Goal: Information Seeking & Learning: Check status

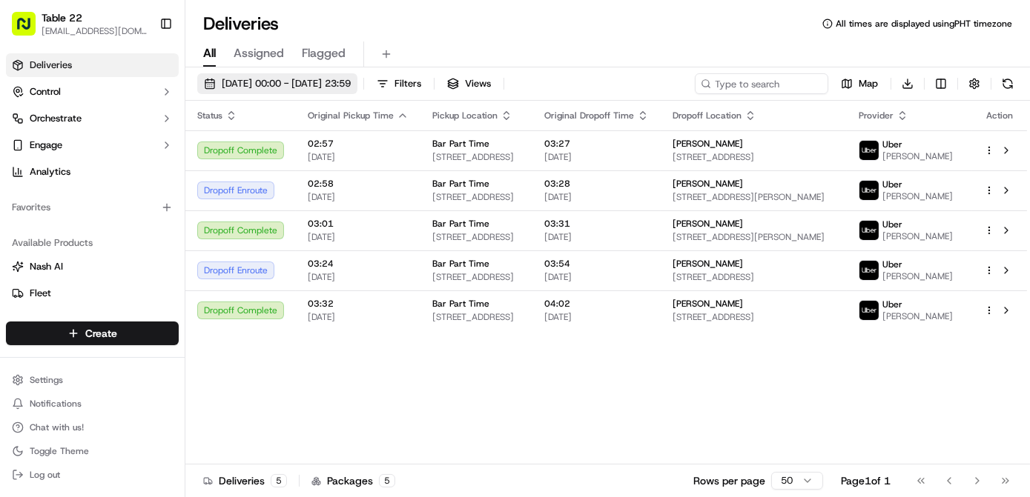
click at [351, 86] on span "[DATE] 00:00 - [DATE] 23:59" at bounding box center [286, 83] width 129 height 13
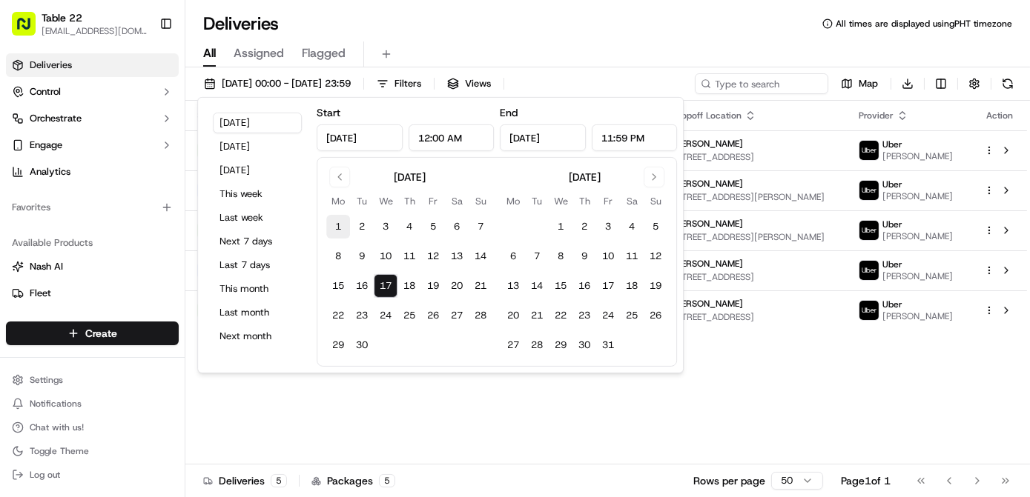
click at [336, 227] on button "1" at bounding box center [338, 227] width 24 height 24
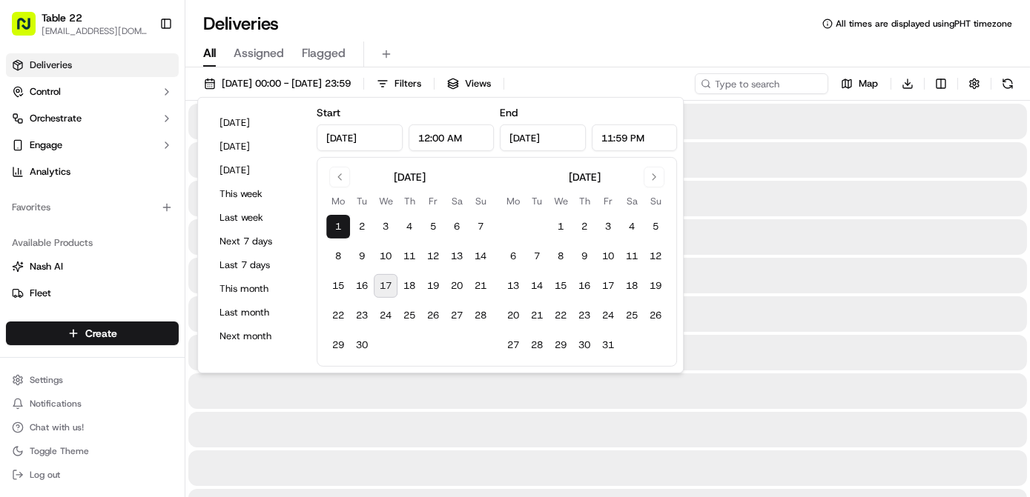
type input "Sep 1, 2025"
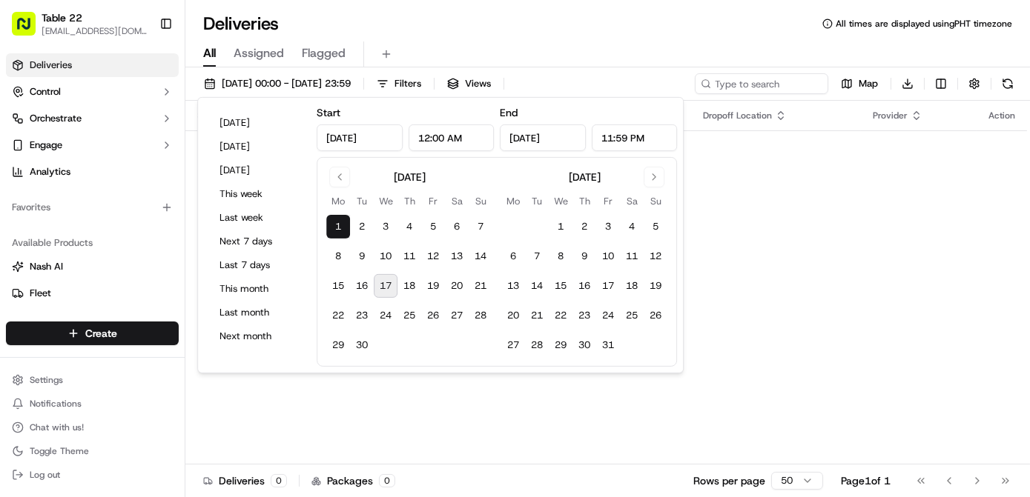
click at [383, 283] on button "17" at bounding box center [386, 286] width 24 height 24
type input "Sep 17, 2025"
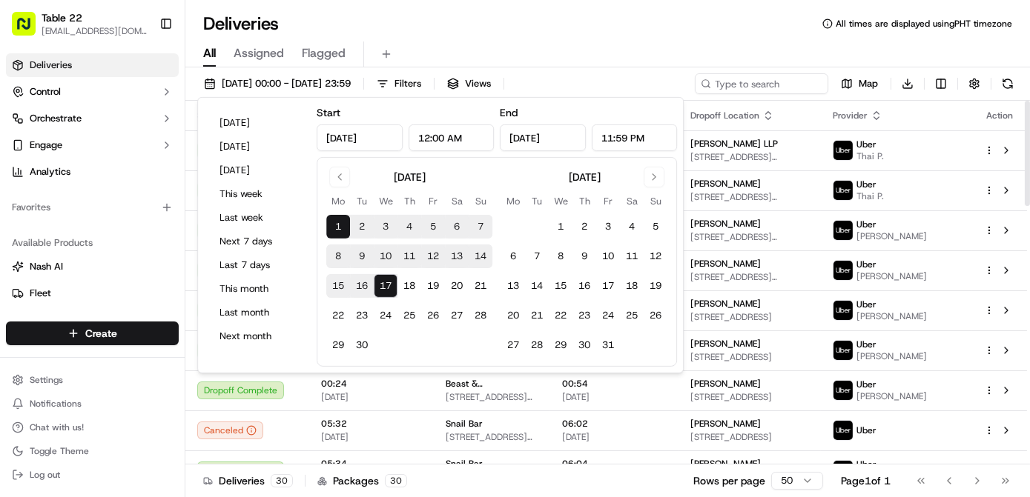
click at [688, 38] on div "All Assigned Flagged" at bounding box center [607, 52] width 844 height 32
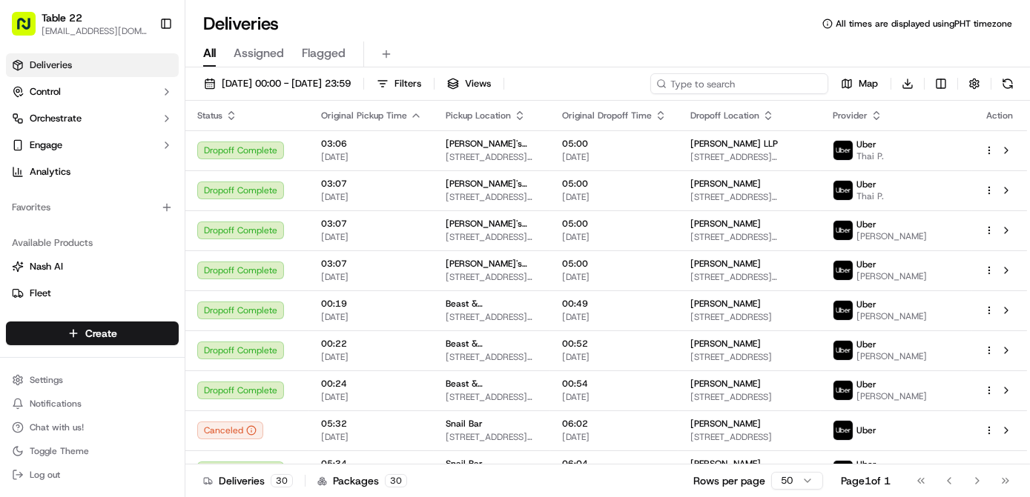
click at [759, 85] on input at bounding box center [739, 83] width 178 height 21
paste input "[PERSON_NAME]"
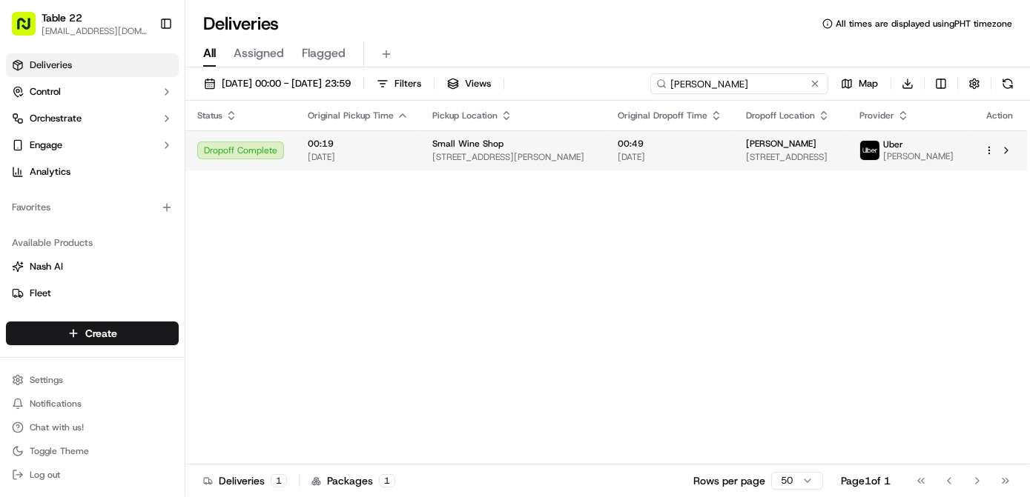
type input "[PERSON_NAME]"
click at [415, 163] on td "00:19 12/09/2025" at bounding box center [358, 150] width 125 height 40
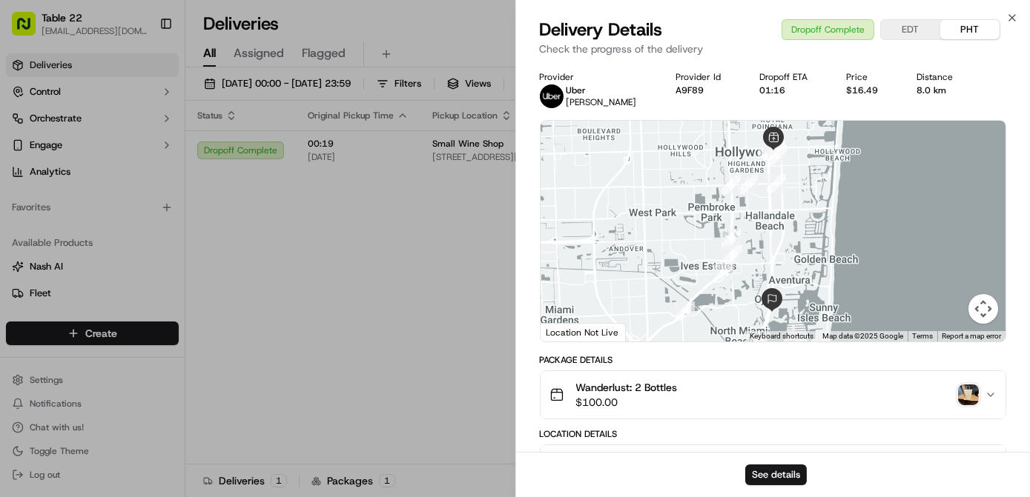
click at [969, 393] on img "button" at bounding box center [968, 395] width 21 height 21
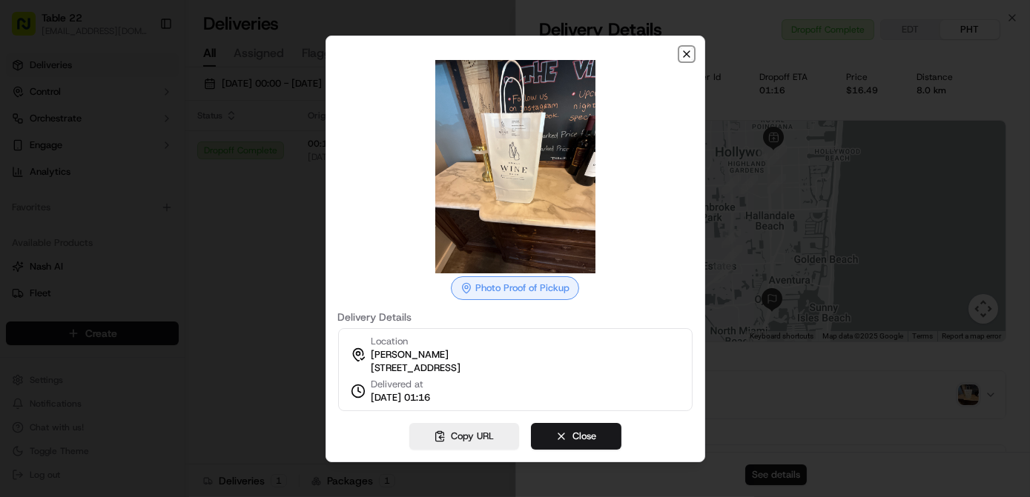
click at [688, 51] on icon "button" at bounding box center [687, 54] width 6 height 6
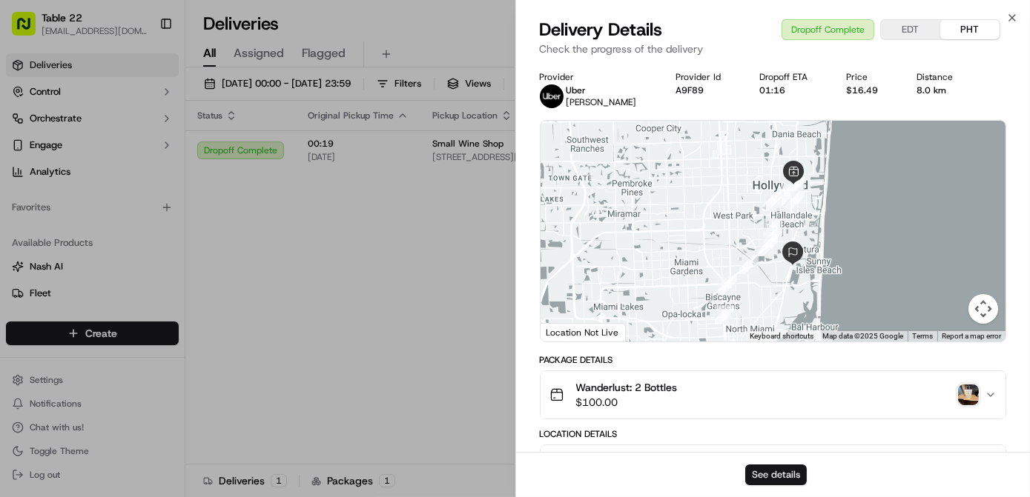
click at [781, 481] on button "See details" at bounding box center [776, 475] width 62 height 21
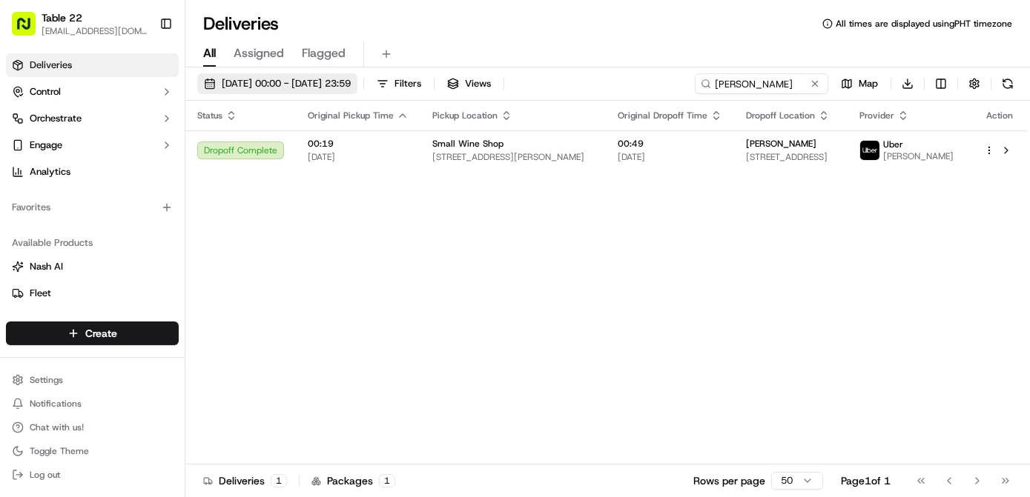
click at [342, 80] on span "01/09/2025 00:00 - 17/09/2025 23:59" at bounding box center [286, 83] width 129 height 13
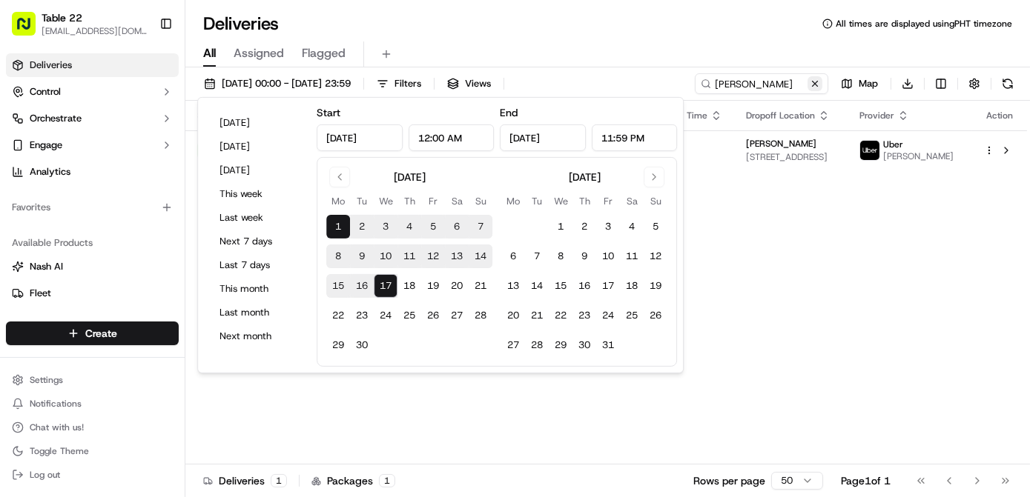
click at [814, 85] on button at bounding box center [814, 83] width 15 height 15
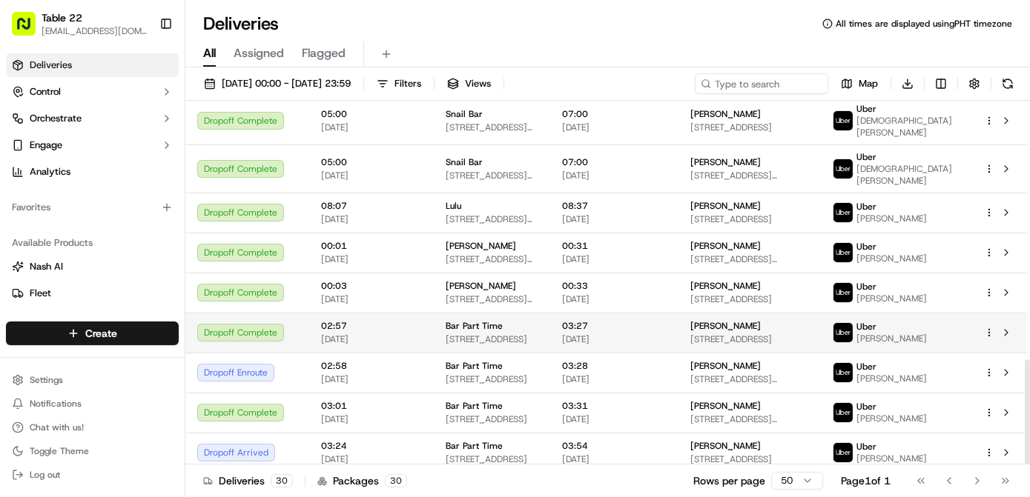
scroll to position [898, 0]
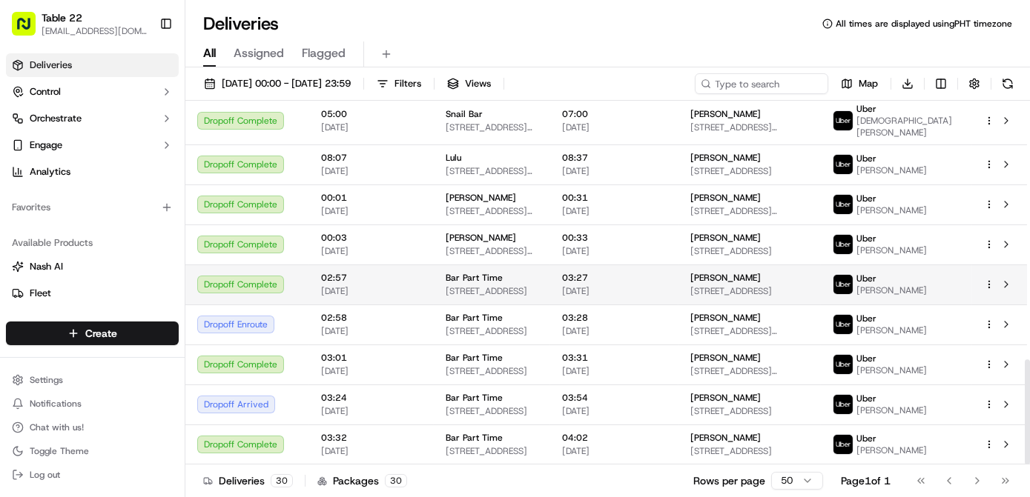
click at [512, 285] on span "[STREET_ADDRESS]" at bounding box center [492, 291] width 93 height 12
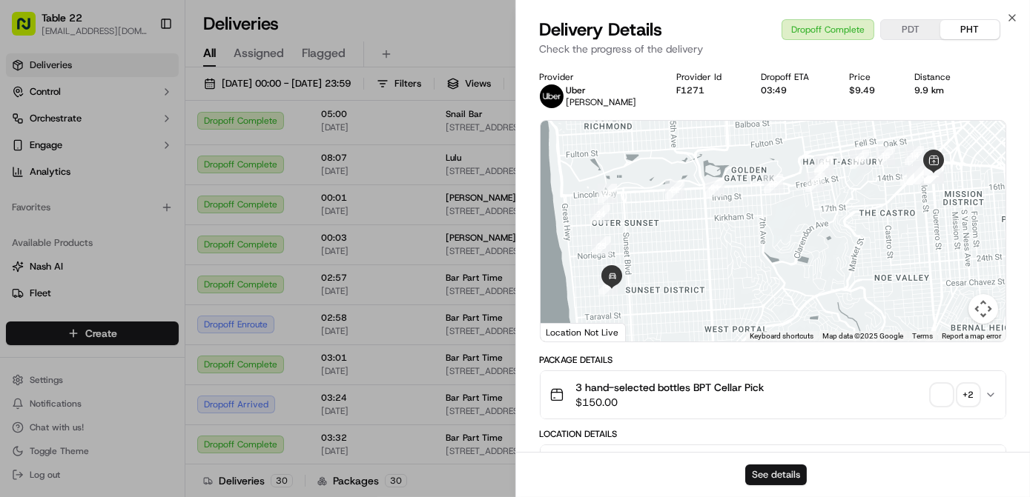
click at [757, 479] on button "See details" at bounding box center [776, 475] width 62 height 21
click at [1011, 18] on icon "button" at bounding box center [1012, 18] width 6 height 6
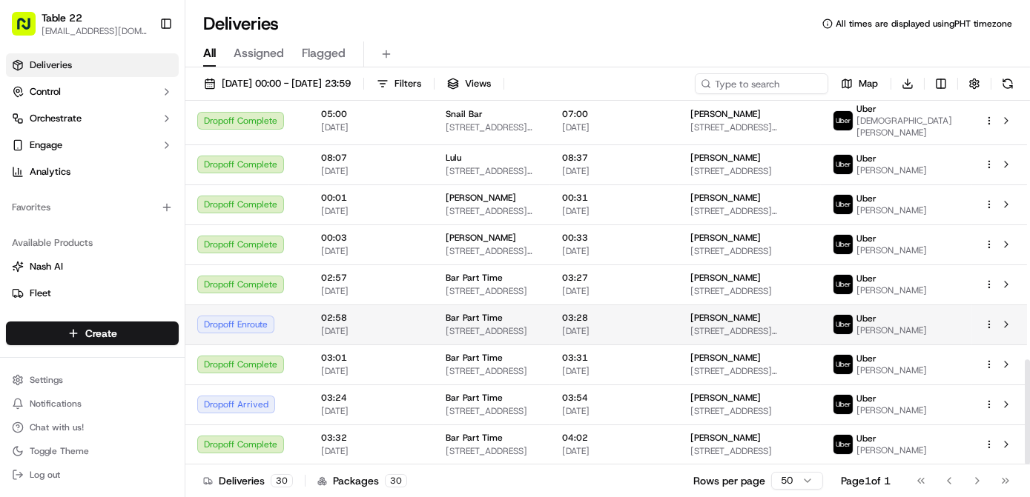
click at [666, 317] on span "03:28" at bounding box center [614, 318] width 105 height 12
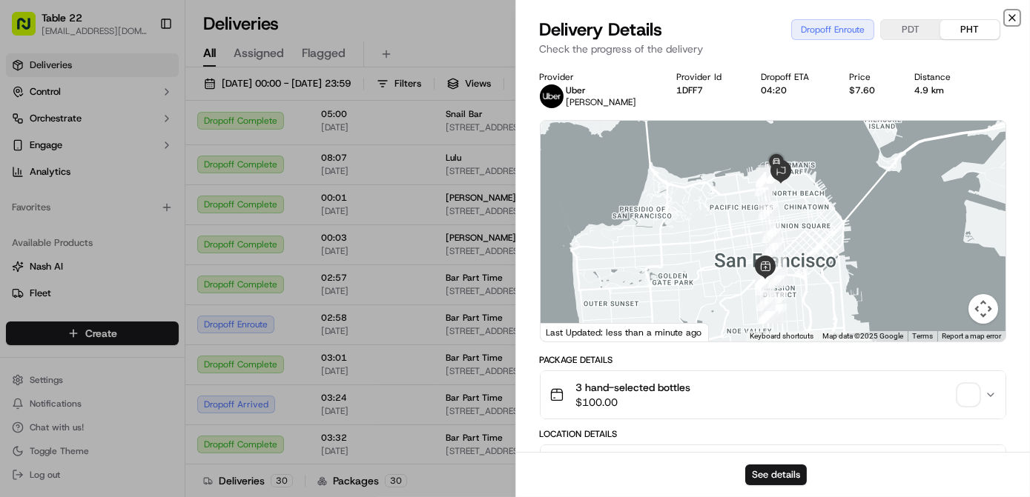
click at [1010, 16] on icon "button" at bounding box center [1012, 18] width 6 height 6
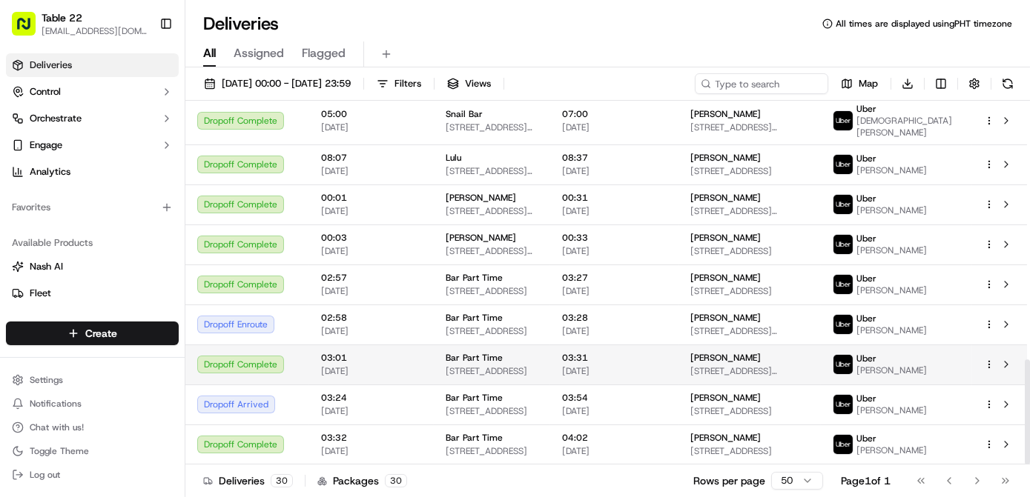
click at [666, 365] on span "[DATE]" at bounding box center [614, 371] width 105 height 12
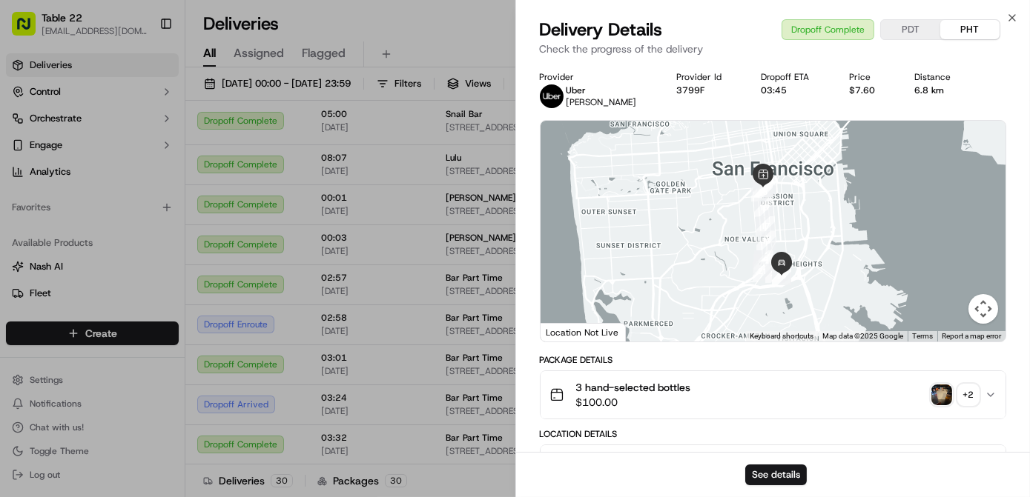
click at [962, 396] on div "+ 2" at bounding box center [968, 395] width 21 height 21
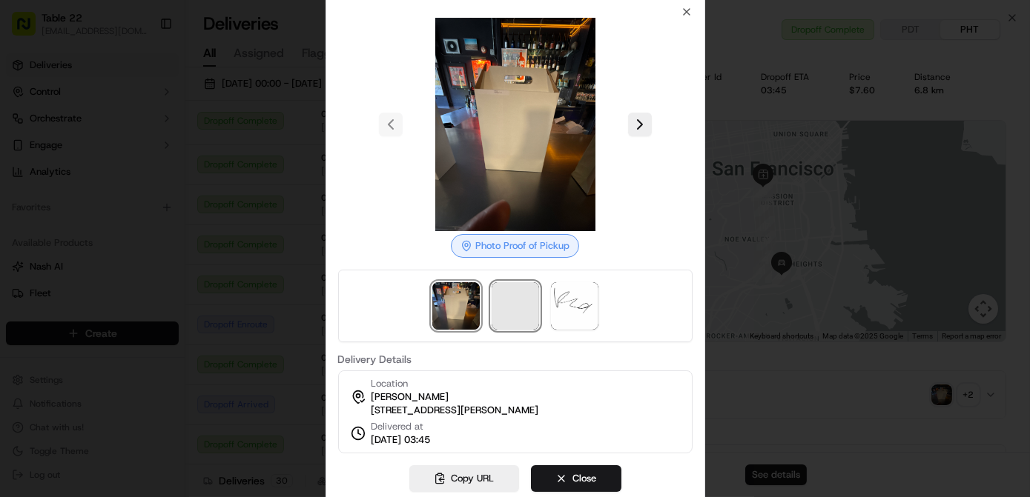
click at [516, 294] on span at bounding box center [515, 305] width 47 height 47
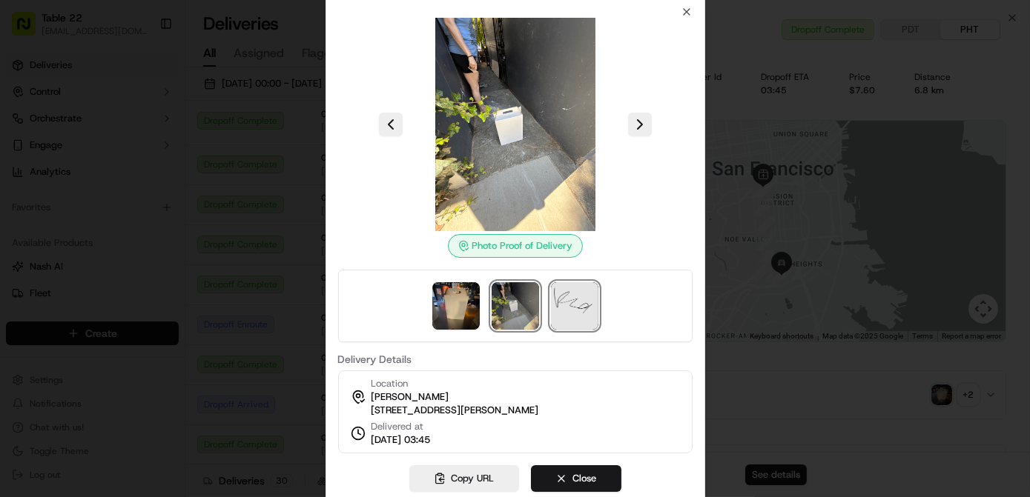
click at [569, 291] on img at bounding box center [574, 305] width 47 height 47
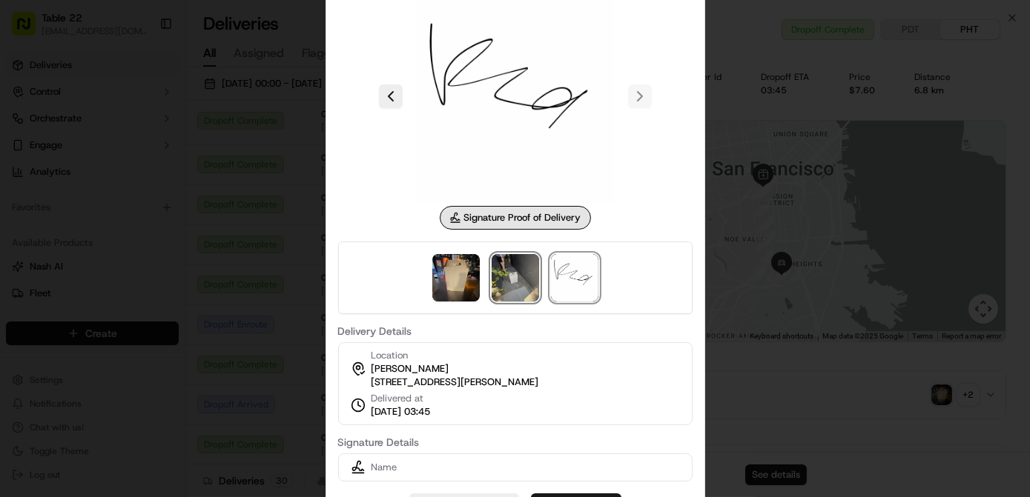
click at [510, 285] on img at bounding box center [515, 277] width 47 height 47
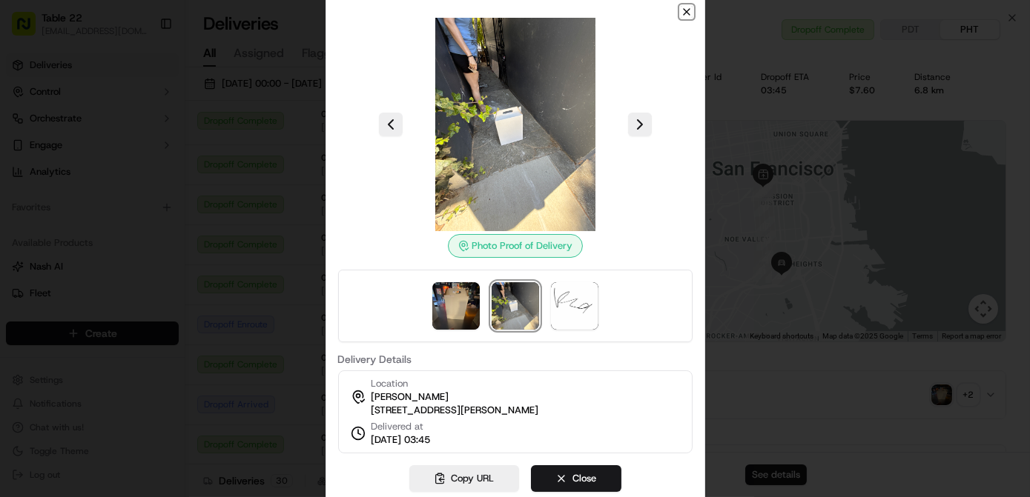
click at [686, 7] on icon "button" at bounding box center [687, 12] width 12 height 12
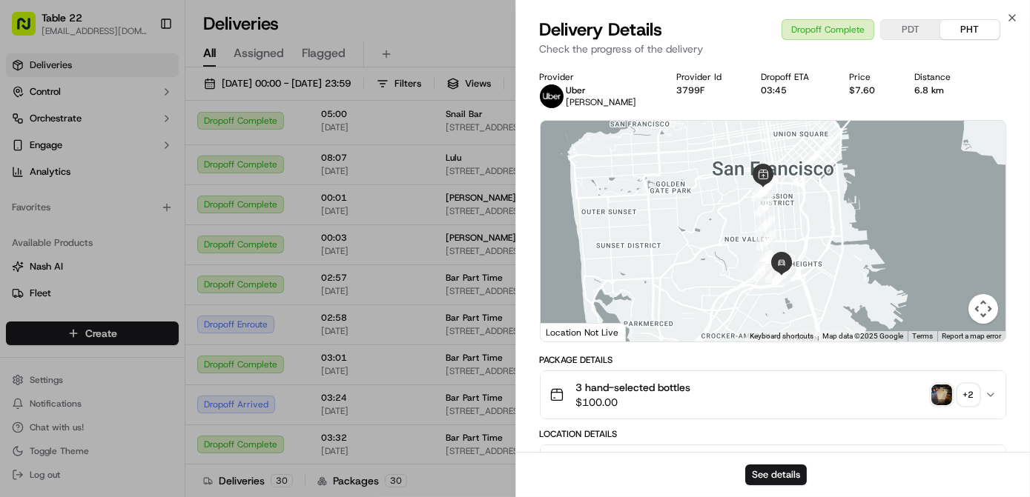
click at [1018, 13] on div "Close Delivery Details Dropoff Complete PDT PHT Check the progress of the deliv…" at bounding box center [772, 248] width 515 height 497
click at [1012, 14] on icon "button" at bounding box center [1012, 18] width 12 height 12
click at [1012, 14] on div "Deliveries All times are displayed using PHT timezone" at bounding box center [607, 24] width 844 height 24
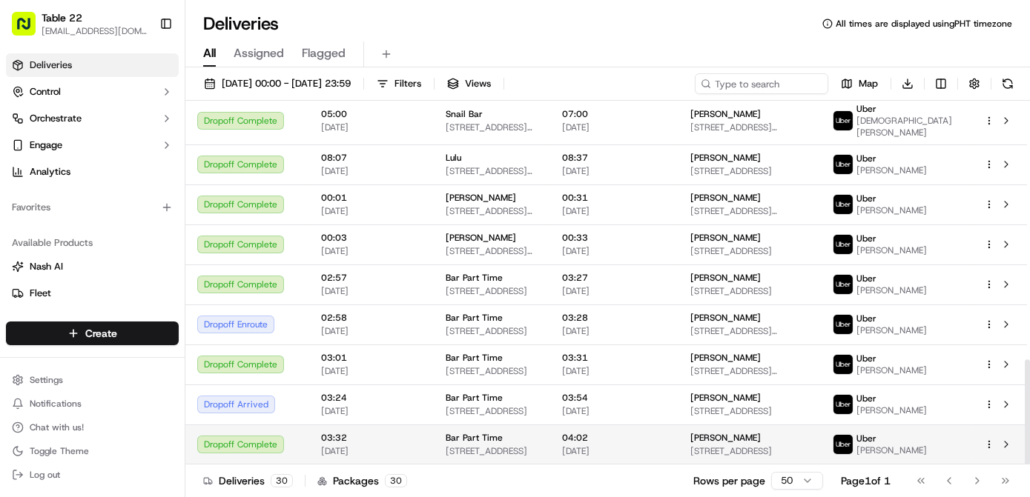
click at [758, 436] on span "[PERSON_NAME]" at bounding box center [725, 438] width 70 height 12
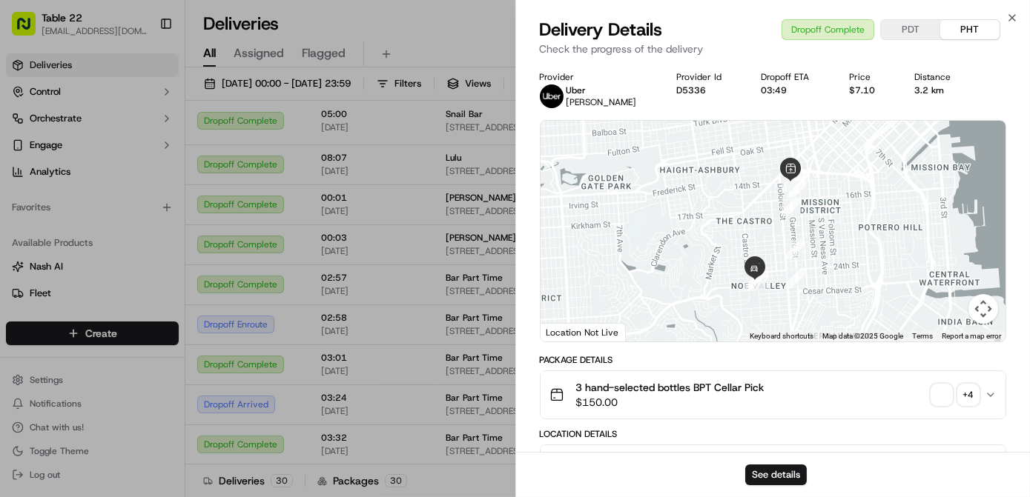
click at [939, 396] on span "button" at bounding box center [941, 395] width 21 height 21
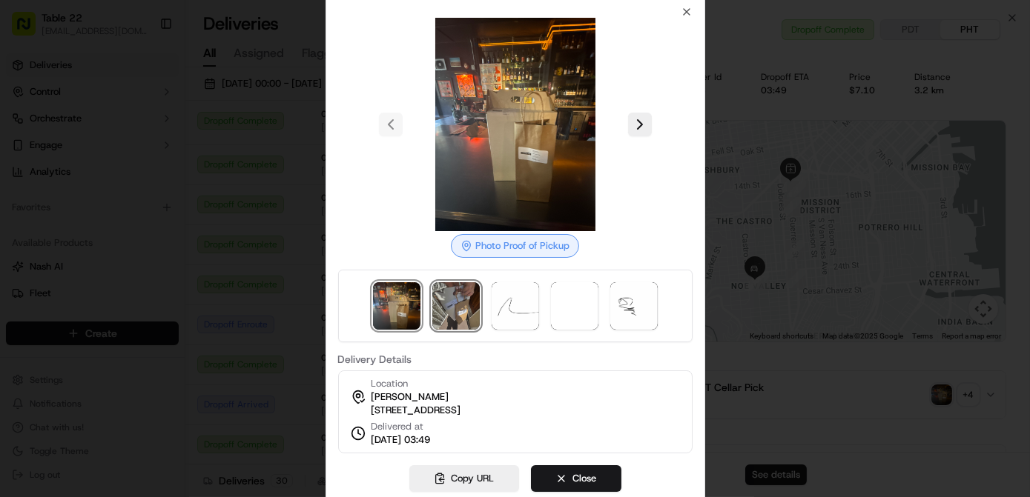
click at [470, 303] on img at bounding box center [455, 305] width 47 height 47
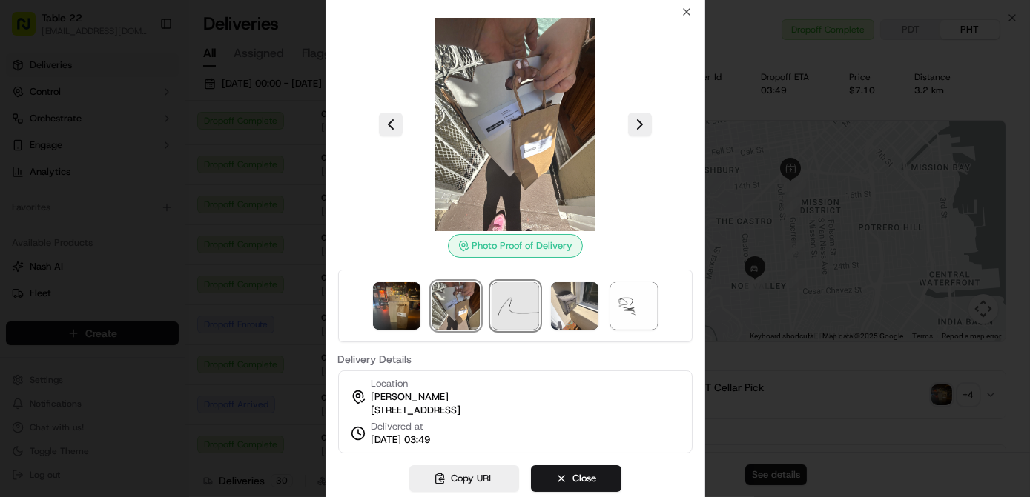
click at [510, 302] on img at bounding box center [515, 305] width 47 height 47
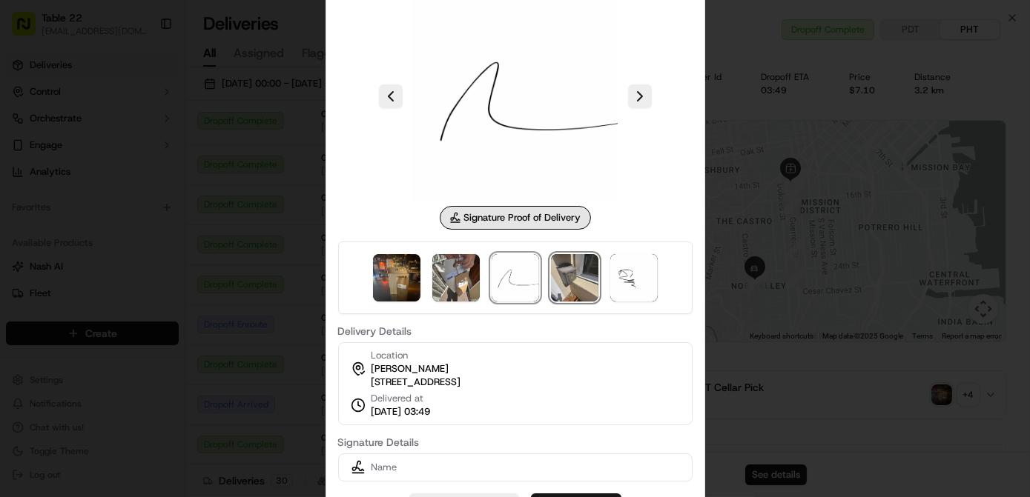
click at [576, 266] on img at bounding box center [574, 277] width 47 height 47
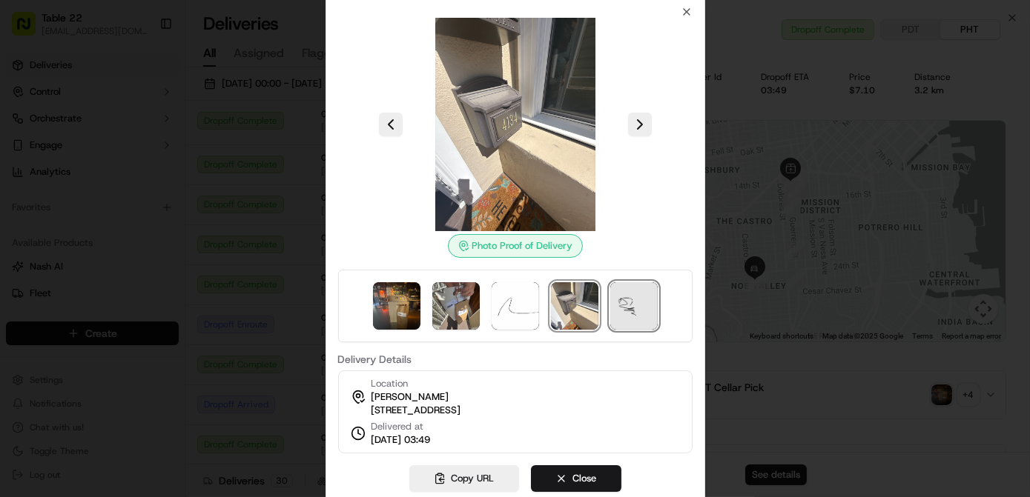
click at [642, 282] on img at bounding box center [633, 305] width 47 height 47
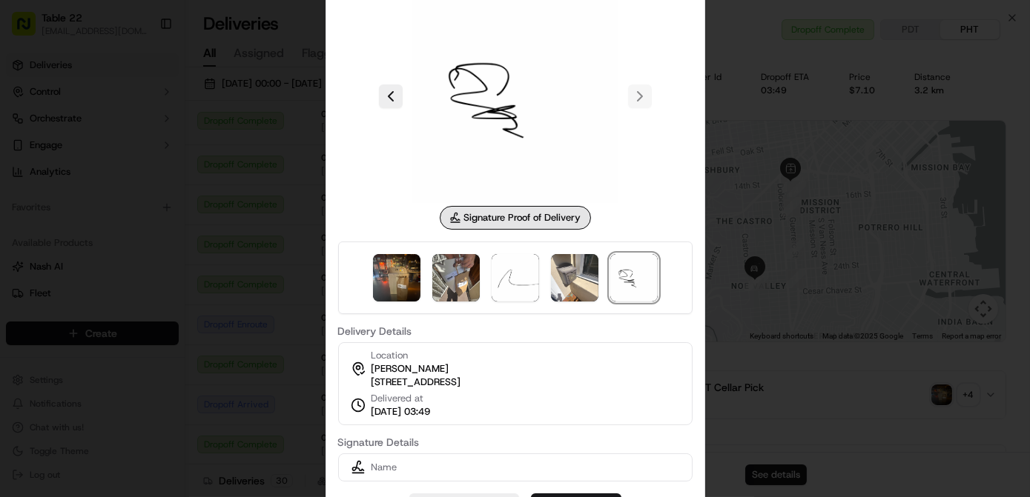
click at [262, 167] on div at bounding box center [515, 248] width 1030 height 497
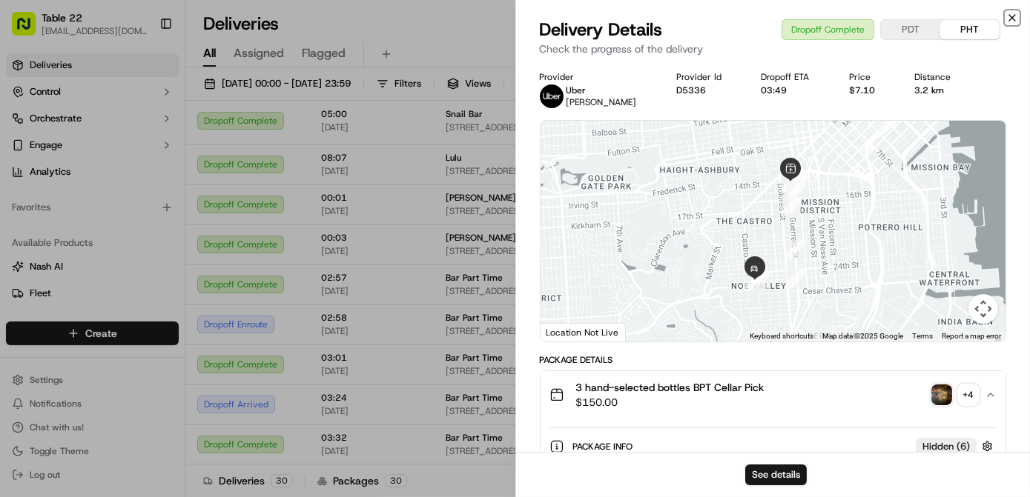
click at [1016, 17] on icon "button" at bounding box center [1012, 18] width 12 height 12
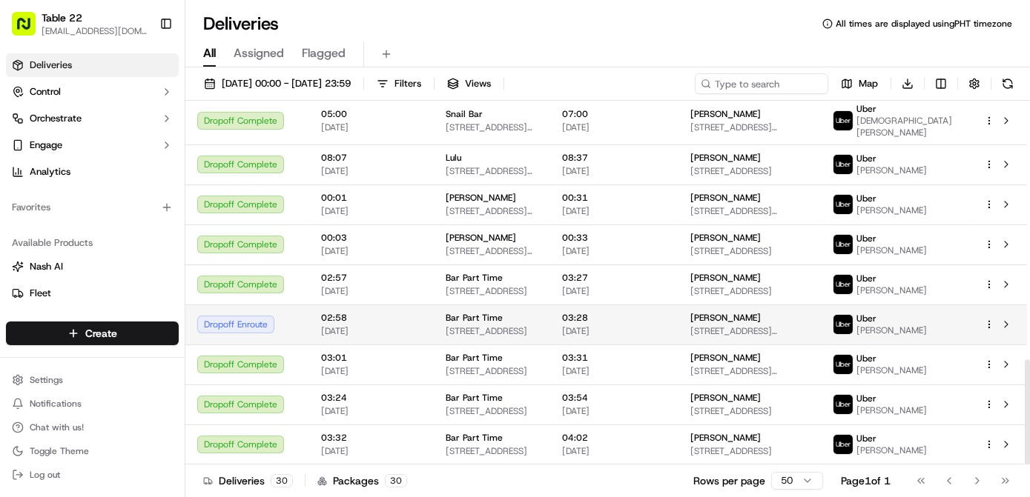
click at [678, 328] on td "03:28 17/09/2025" at bounding box center [614, 325] width 128 height 40
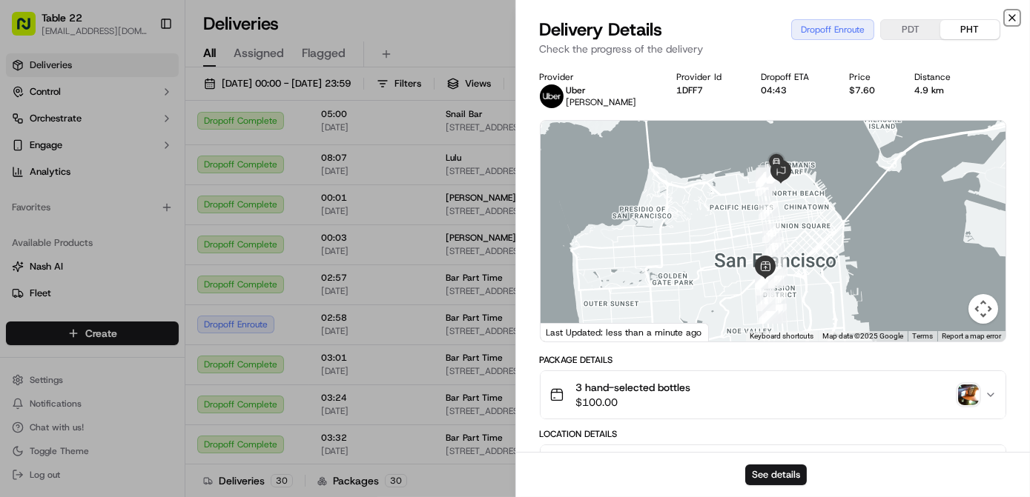
click at [1008, 15] on icon "button" at bounding box center [1012, 18] width 12 height 12
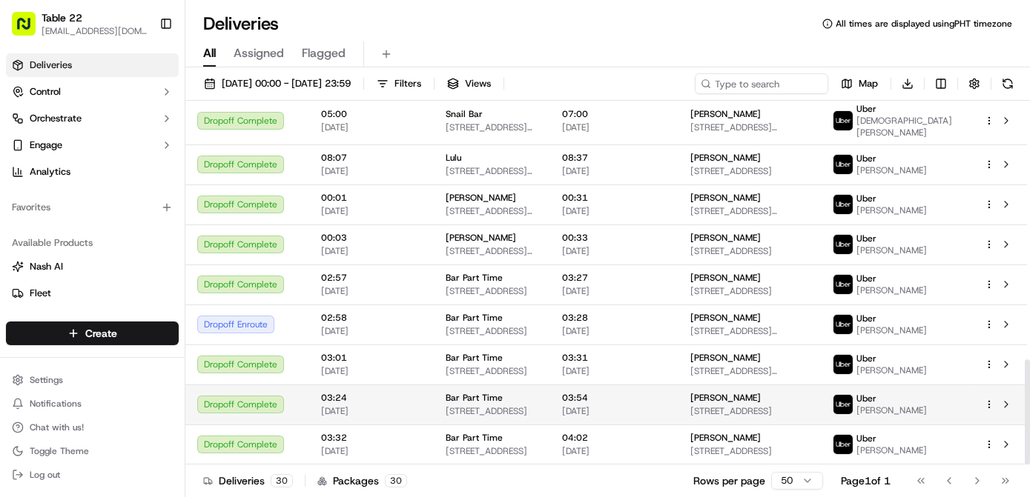
click at [666, 396] on span "03:54" at bounding box center [614, 398] width 105 height 12
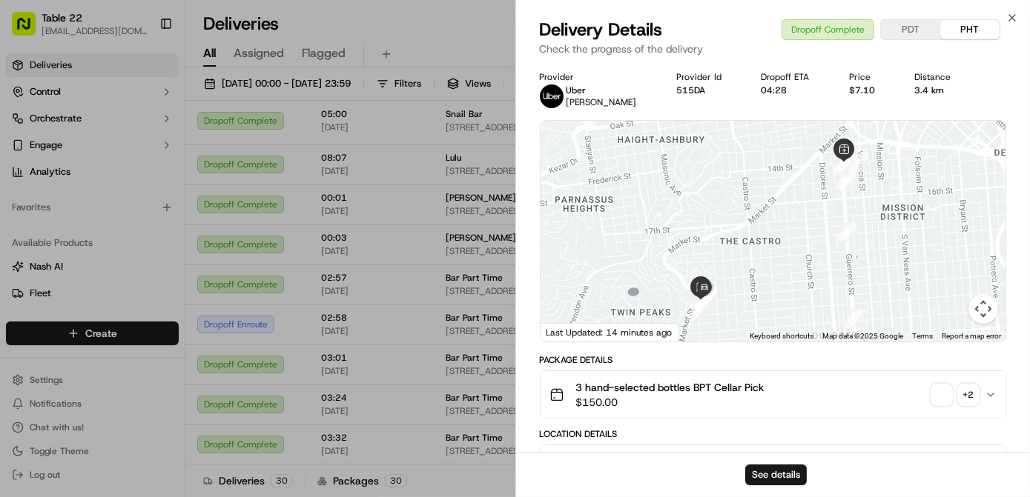
click at [972, 394] on div "+ 2" at bounding box center [968, 395] width 21 height 21
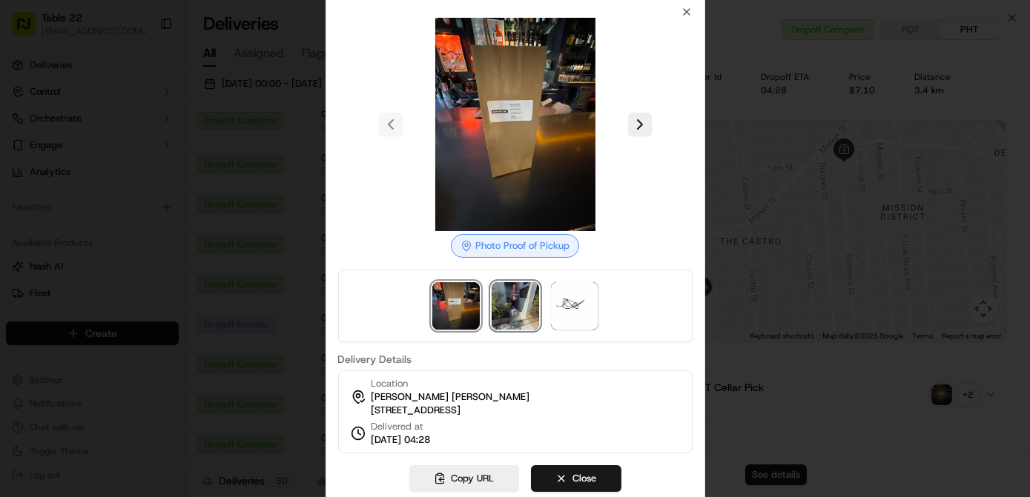
click at [495, 309] on img at bounding box center [515, 305] width 47 height 47
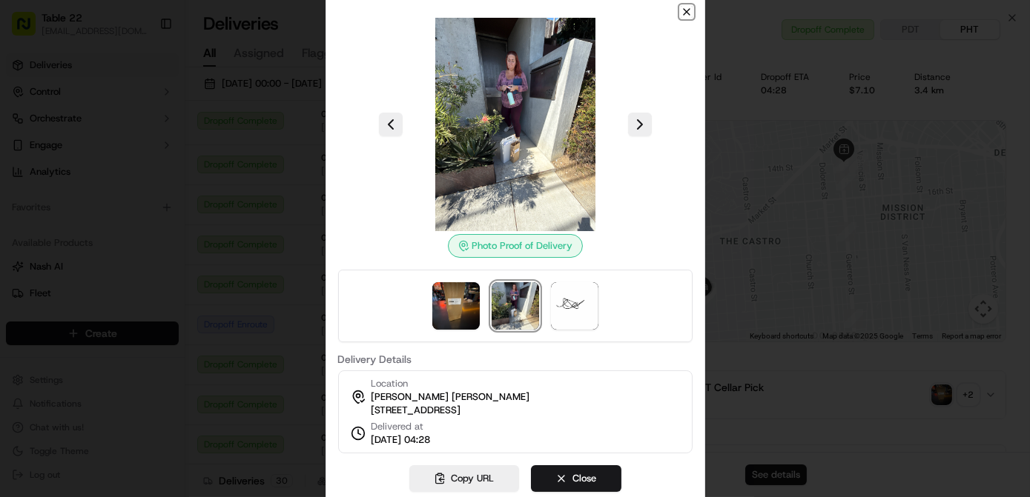
click at [684, 6] on icon "button" at bounding box center [687, 12] width 12 height 12
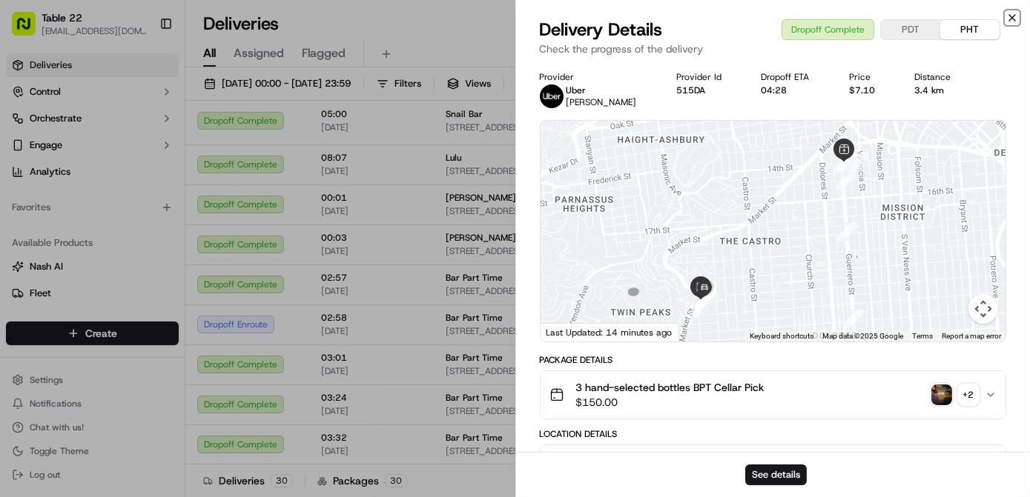
click at [1011, 16] on icon "button" at bounding box center [1012, 18] width 12 height 12
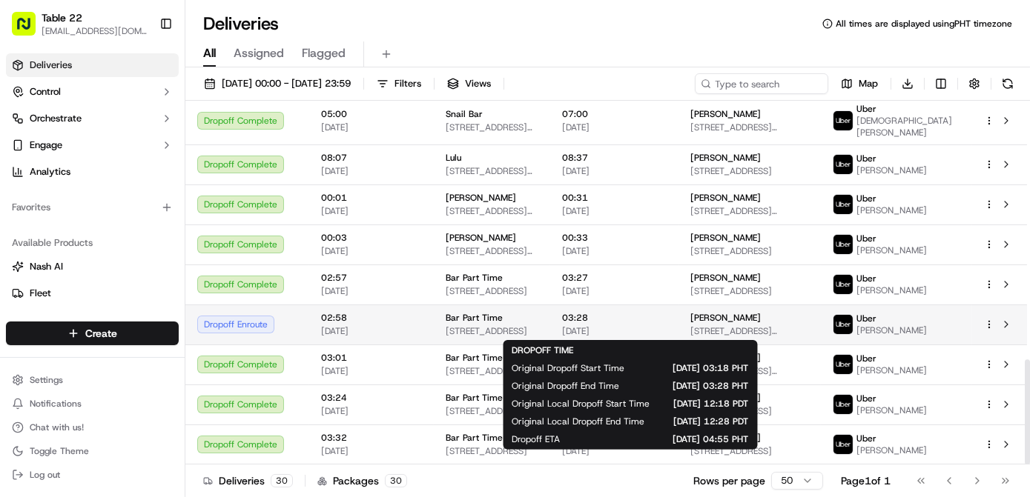
click at [666, 333] on span "[DATE]" at bounding box center [614, 331] width 105 height 12
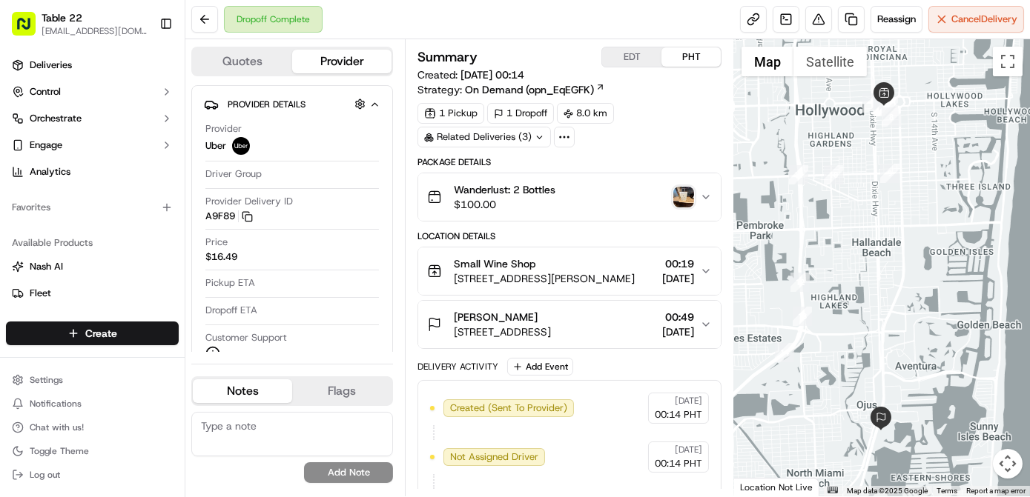
click at [688, 196] on img "button" at bounding box center [683, 197] width 21 height 21
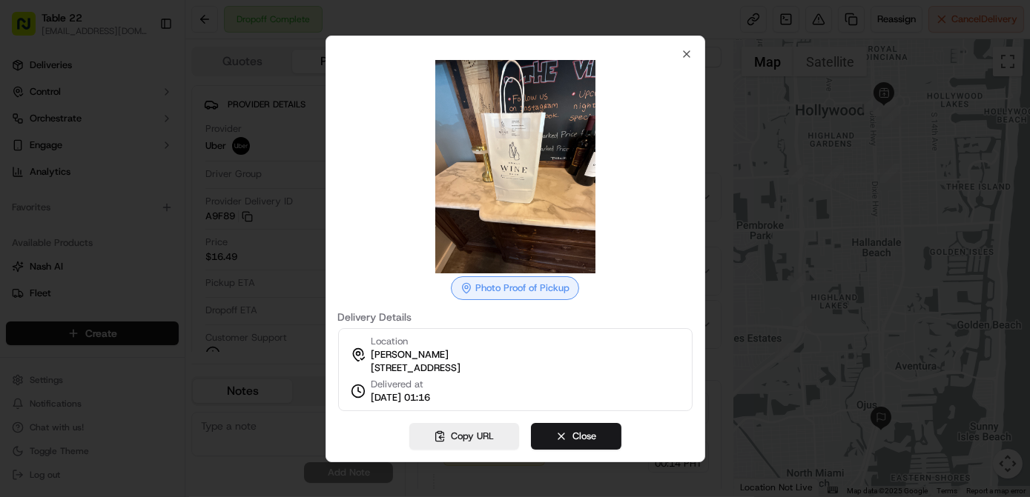
click at [518, 141] on img at bounding box center [515, 167] width 214 height 214
click at [689, 48] on icon "button" at bounding box center [687, 54] width 12 height 12
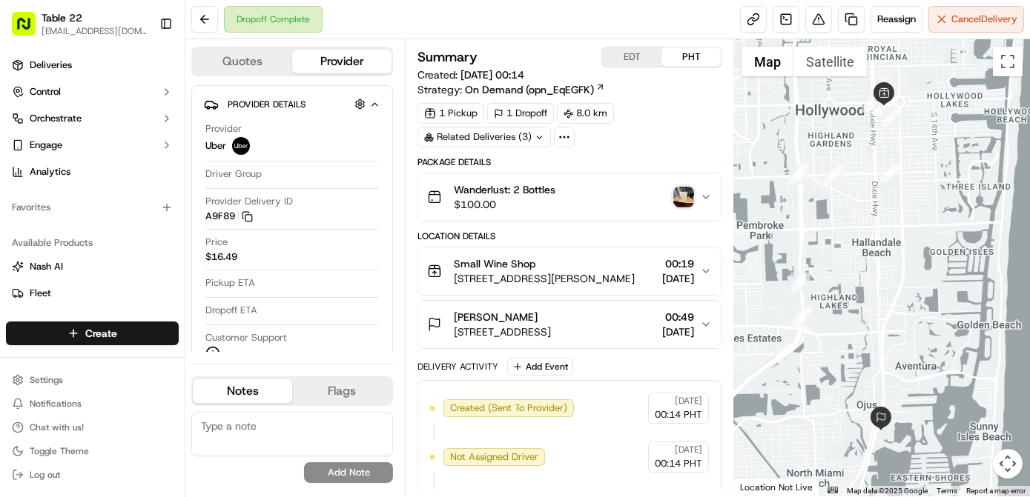
click at [527, 136] on div "Related Deliveries (3)" at bounding box center [483, 137] width 133 height 21
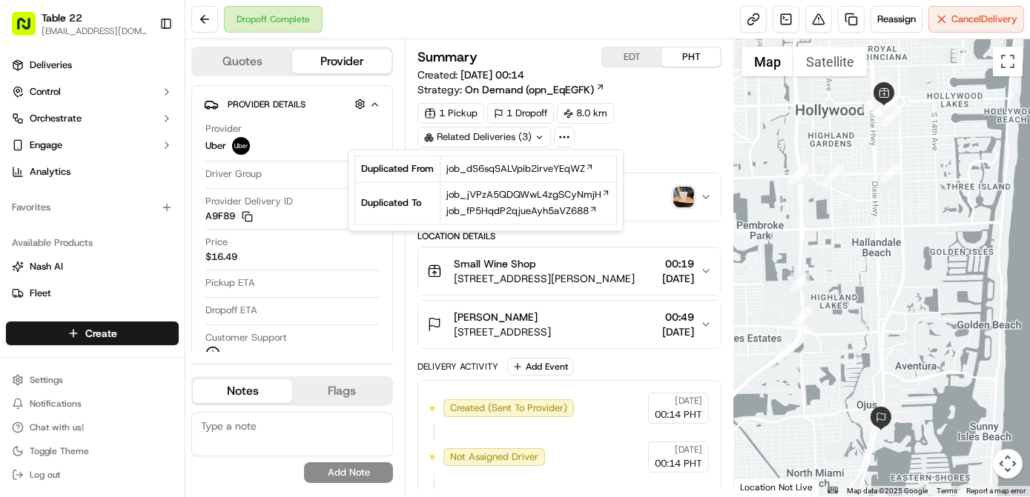
click at [640, 129] on div "1 Pickup 1 Dropoff 8.0 km Related Deliveries (3)" at bounding box center [569, 125] width 304 height 44
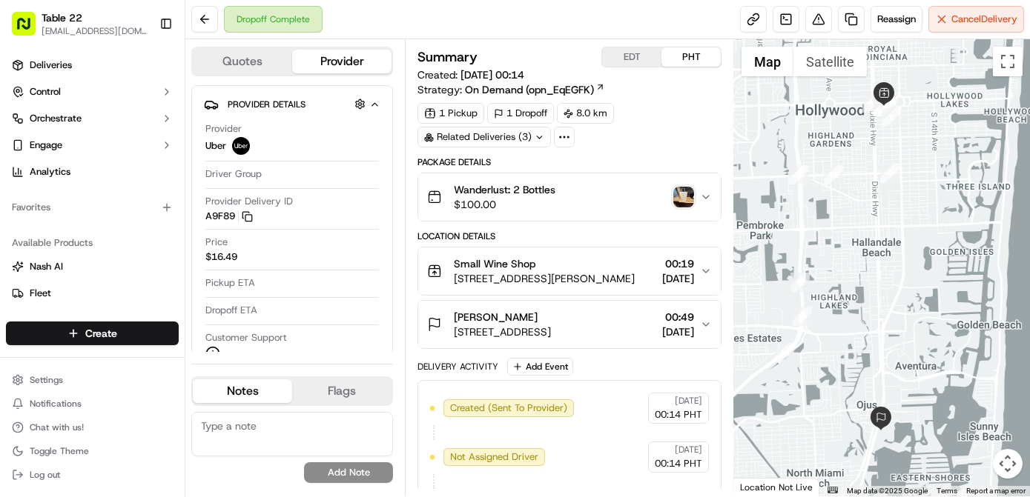
click at [566, 139] on icon at bounding box center [564, 136] width 13 height 13
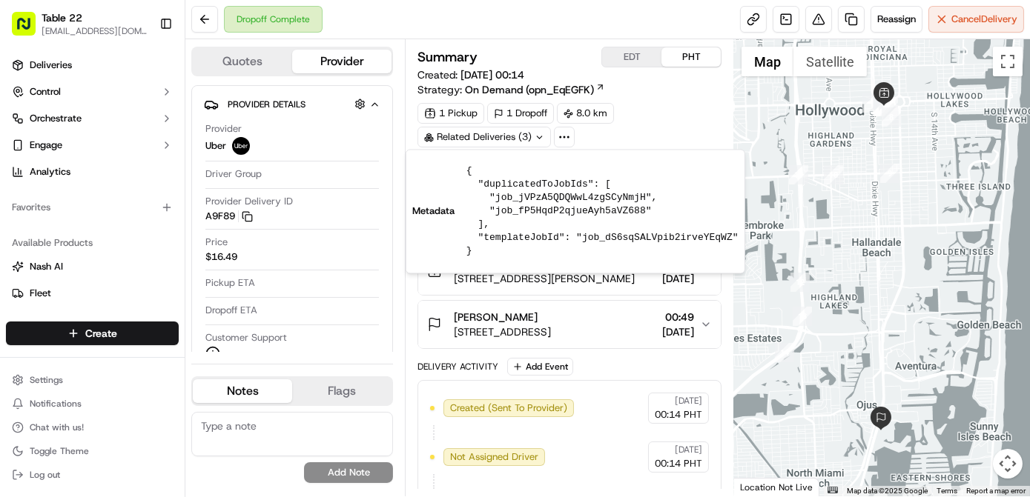
click at [650, 125] on div "1 Pickup 1 Dropoff 8.0 km Related Deliveries (3)" at bounding box center [569, 125] width 304 height 44
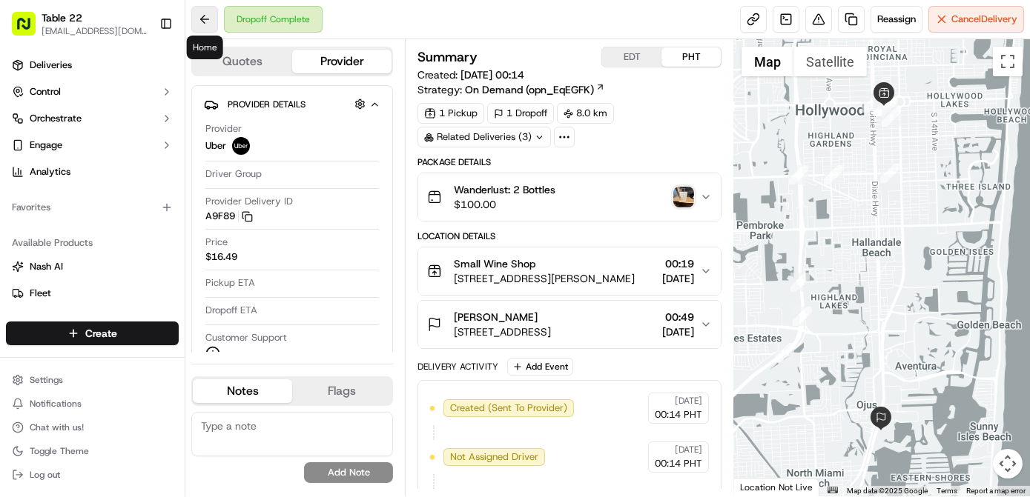
click at [207, 24] on button at bounding box center [204, 19] width 27 height 27
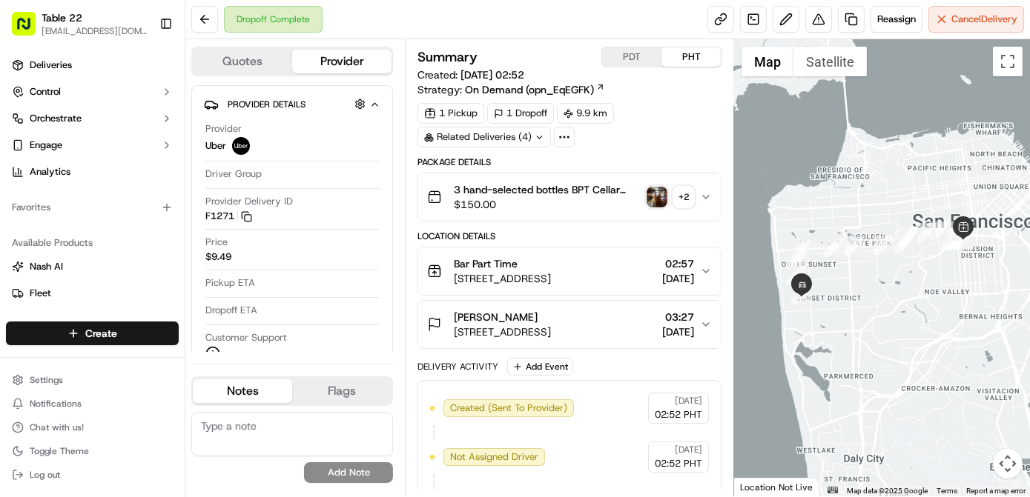
click at [687, 190] on div "+ 2" at bounding box center [683, 197] width 21 height 21
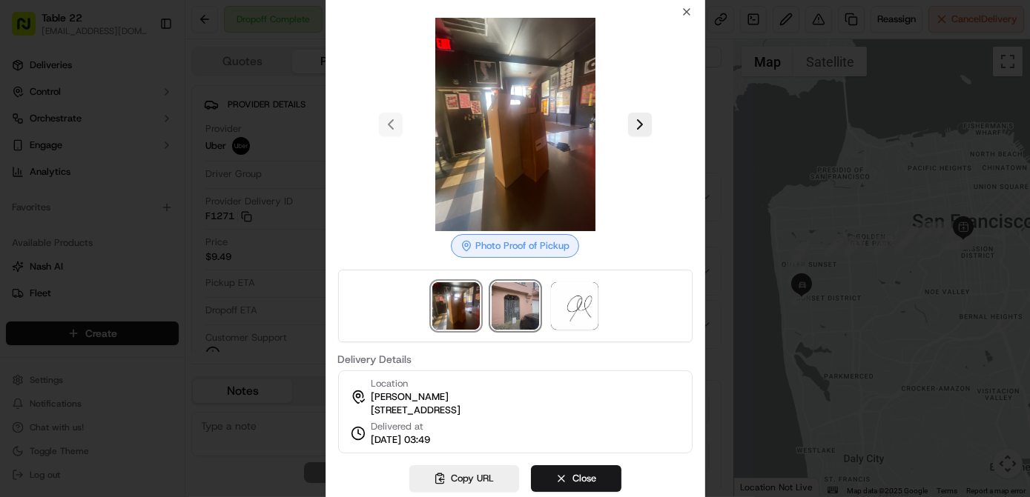
click at [516, 304] on img at bounding box center [515, 305] width 47 height 47
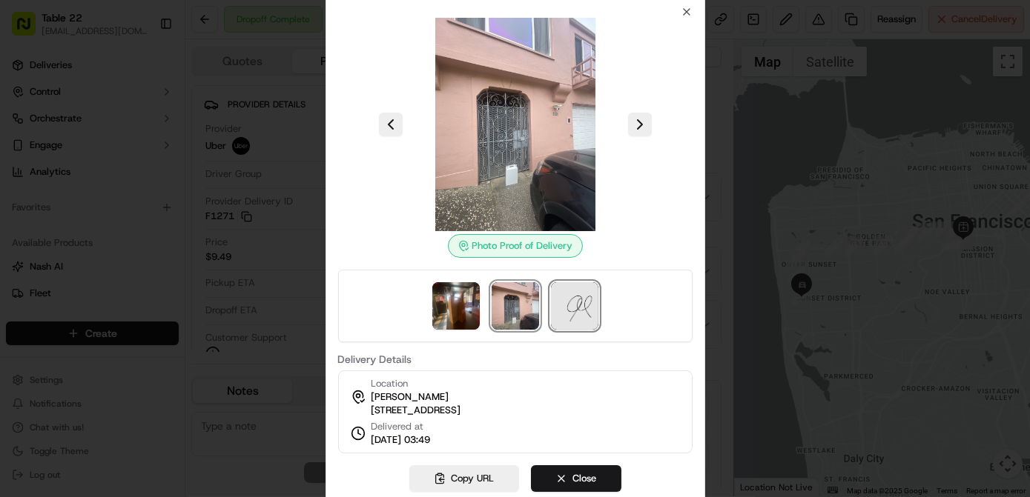
click at [581, 299] on img at bounding box center [574, 305] width 47 height 47
